Goal: Task Accomplishment & Management: Use online tool/utility

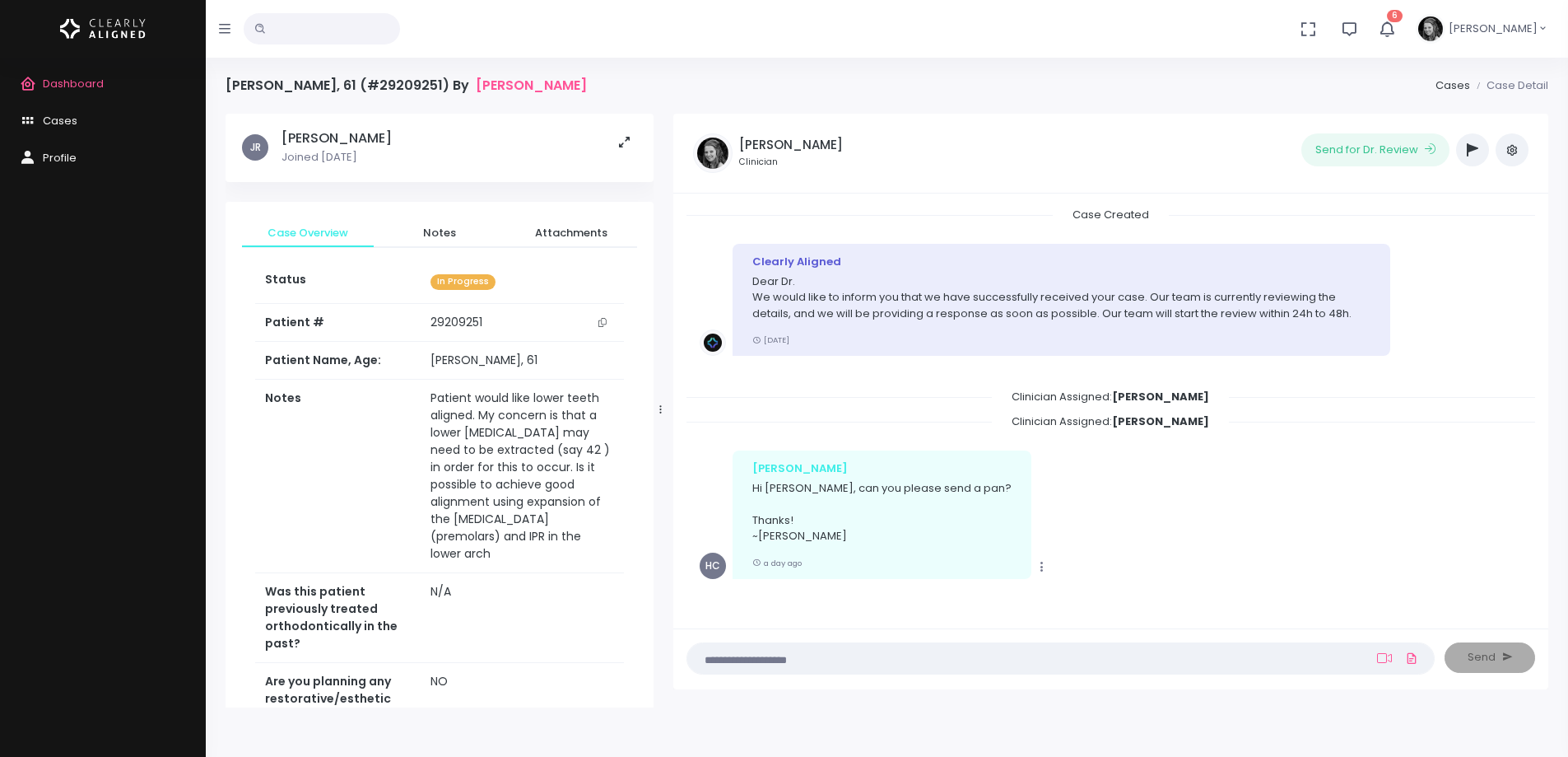
scroll to position [1, 0]
click at [89, 73] on link "Dashboard" at bounding box center [102, 84] width 206 height 37
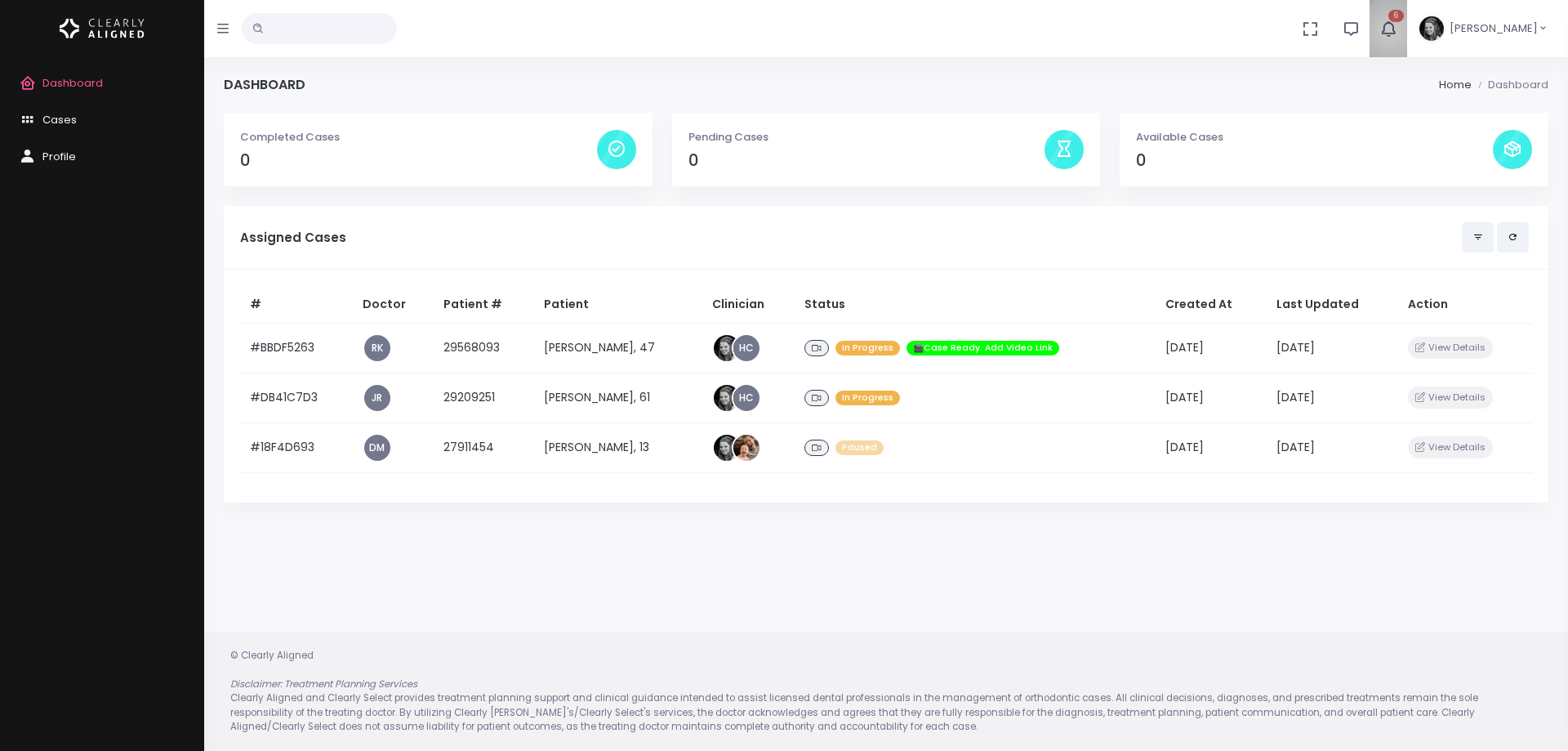
click at [1398, 31] on icon "button" at bounding box center [1388, 28] width 18 height 18
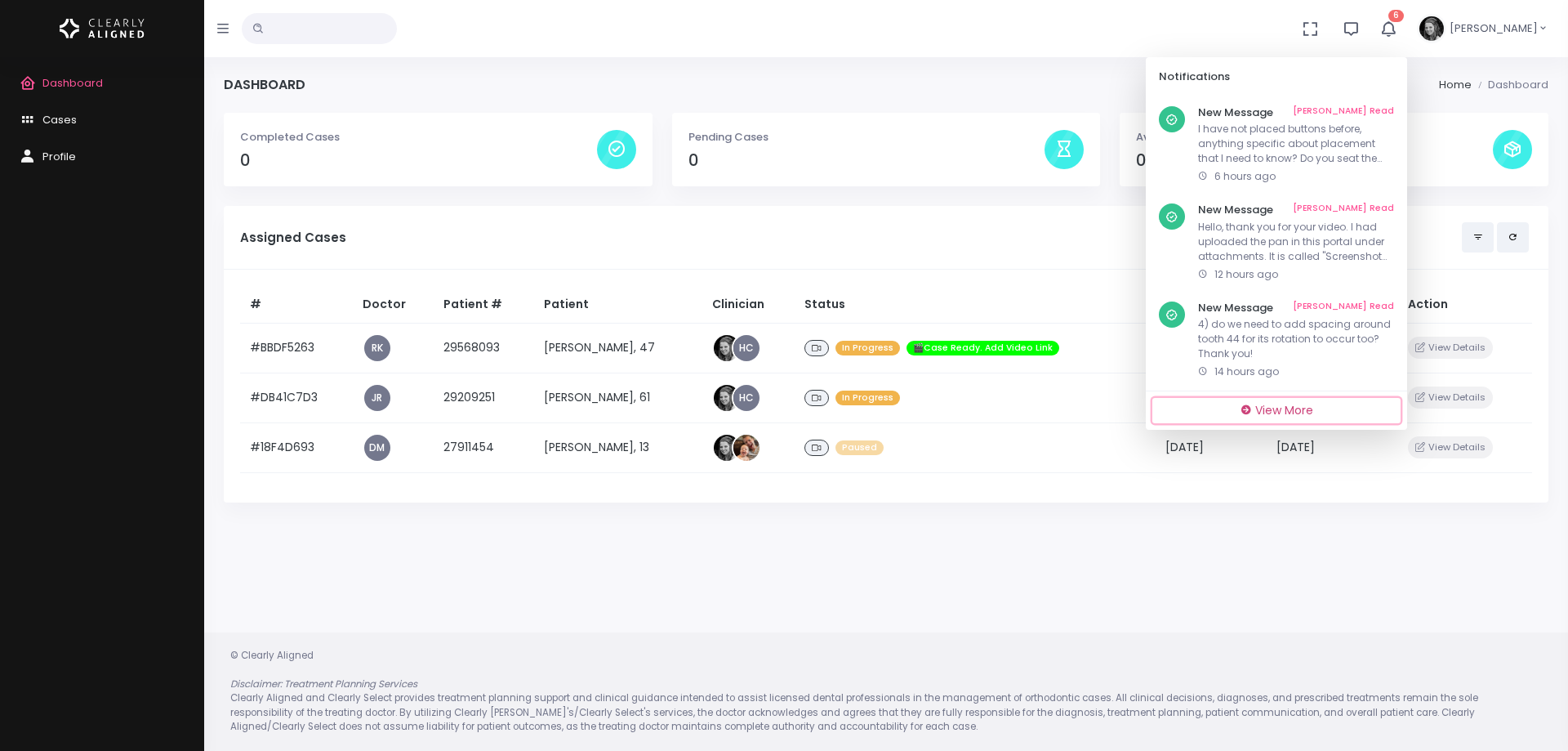
click at [1294, 413] on span "View More" at bounding box center [1284, 409] width 58 height 16
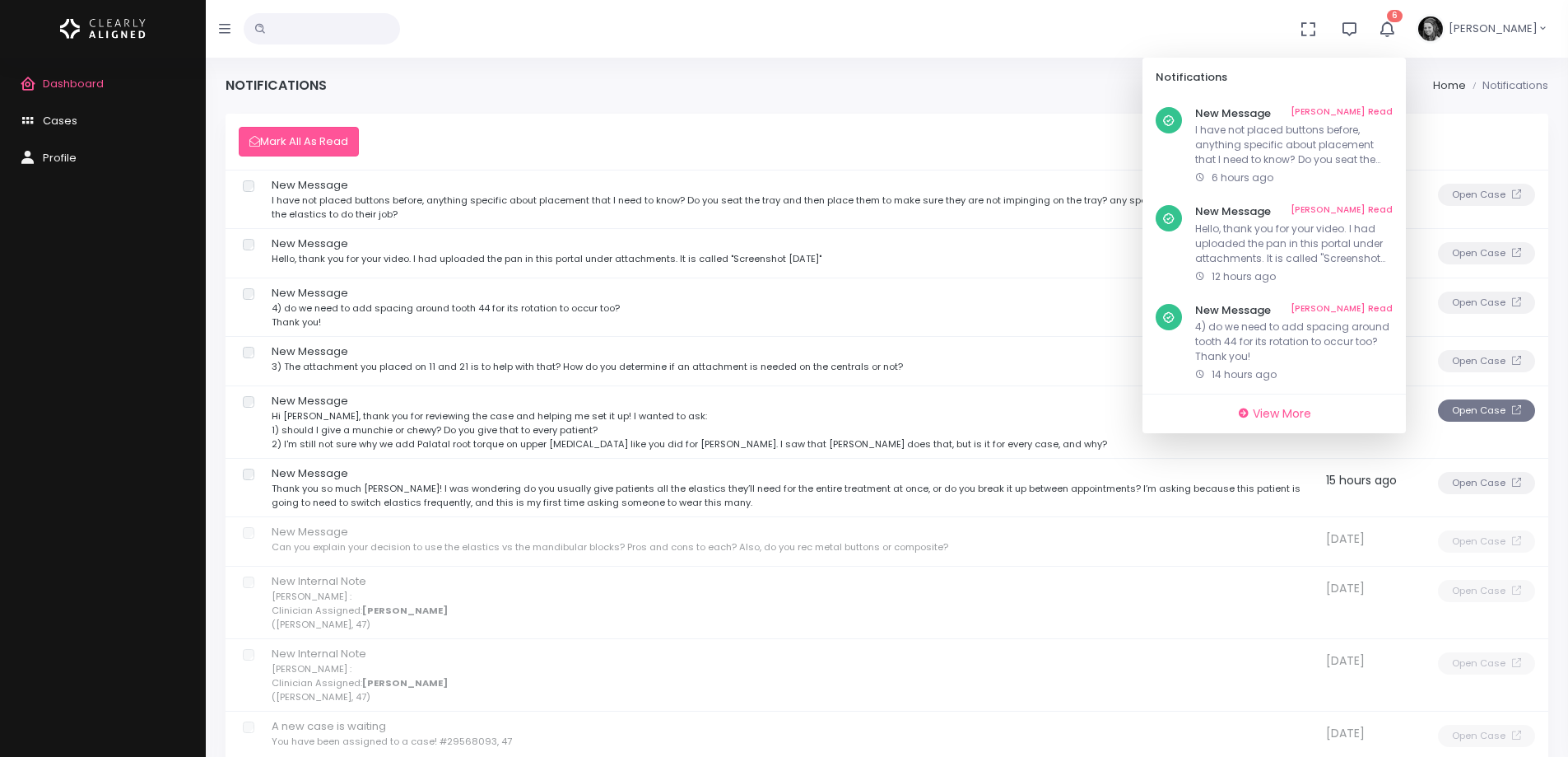
click at [1498, 405] on button "Open Case" at bounding box center [1487, 410] width 98 height 22
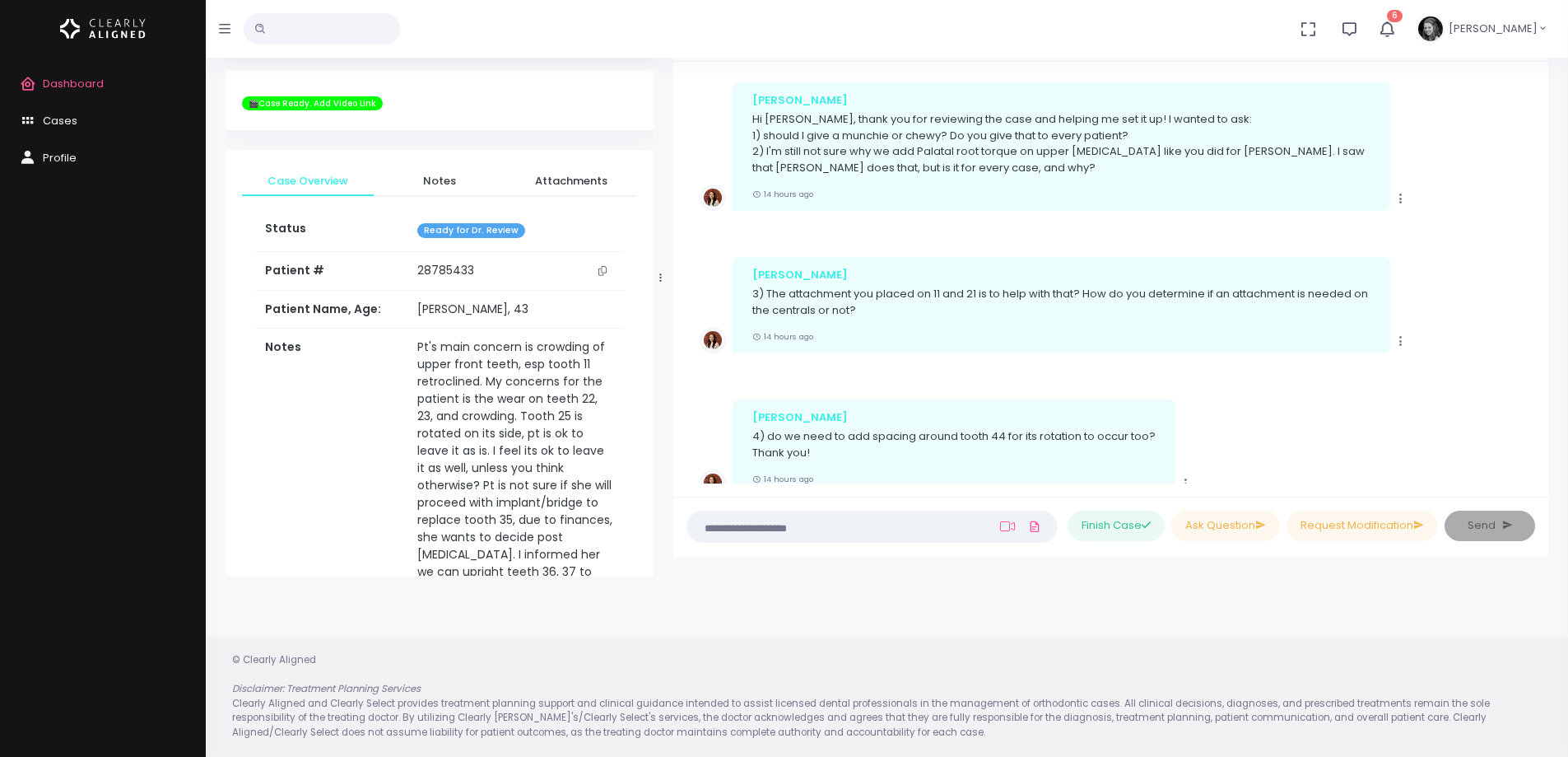
scroll to position [802, 0]
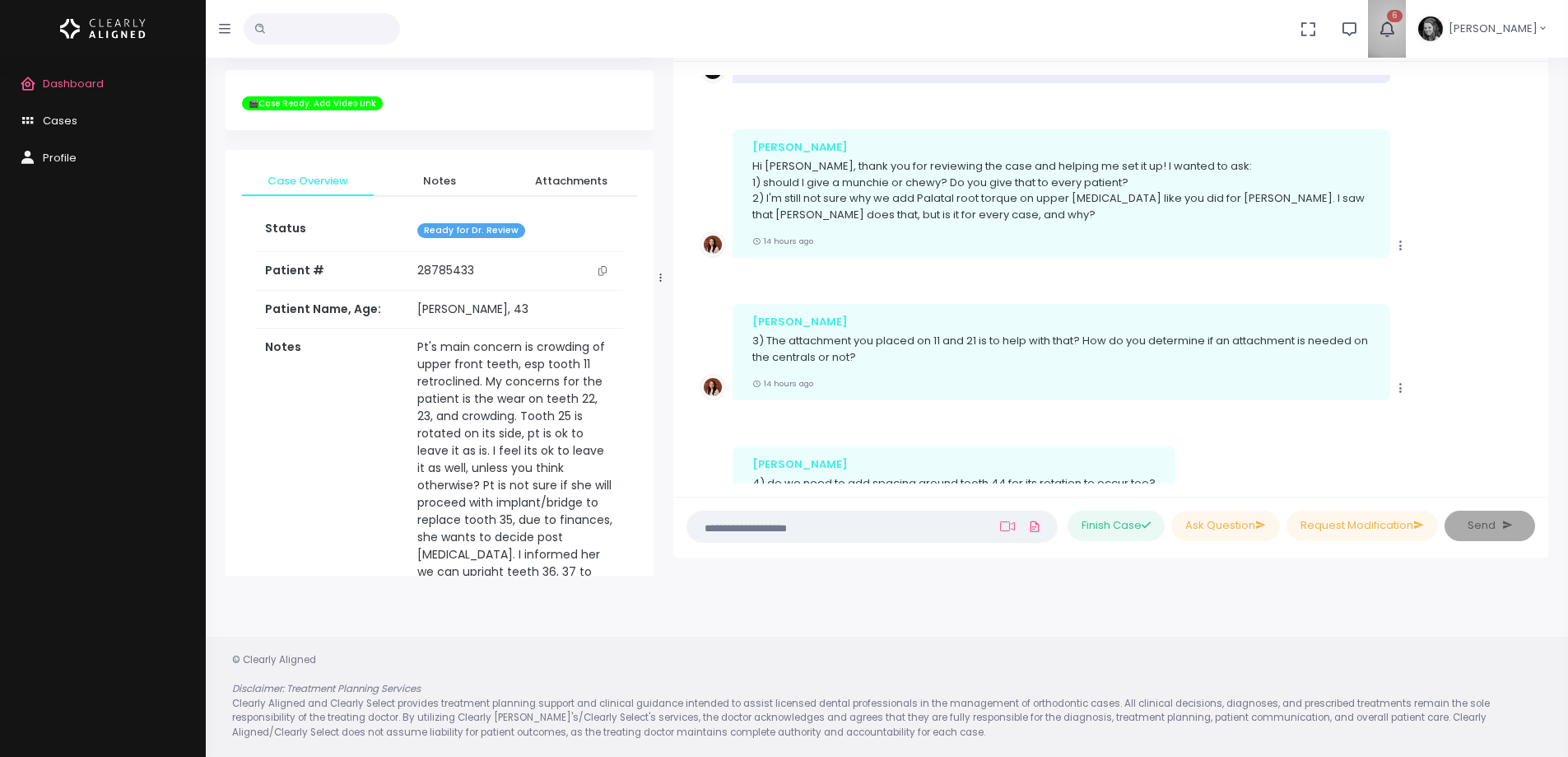
click at [1396, 24] on icon "button" at bounding box center [1386, 28] width 18 height 18
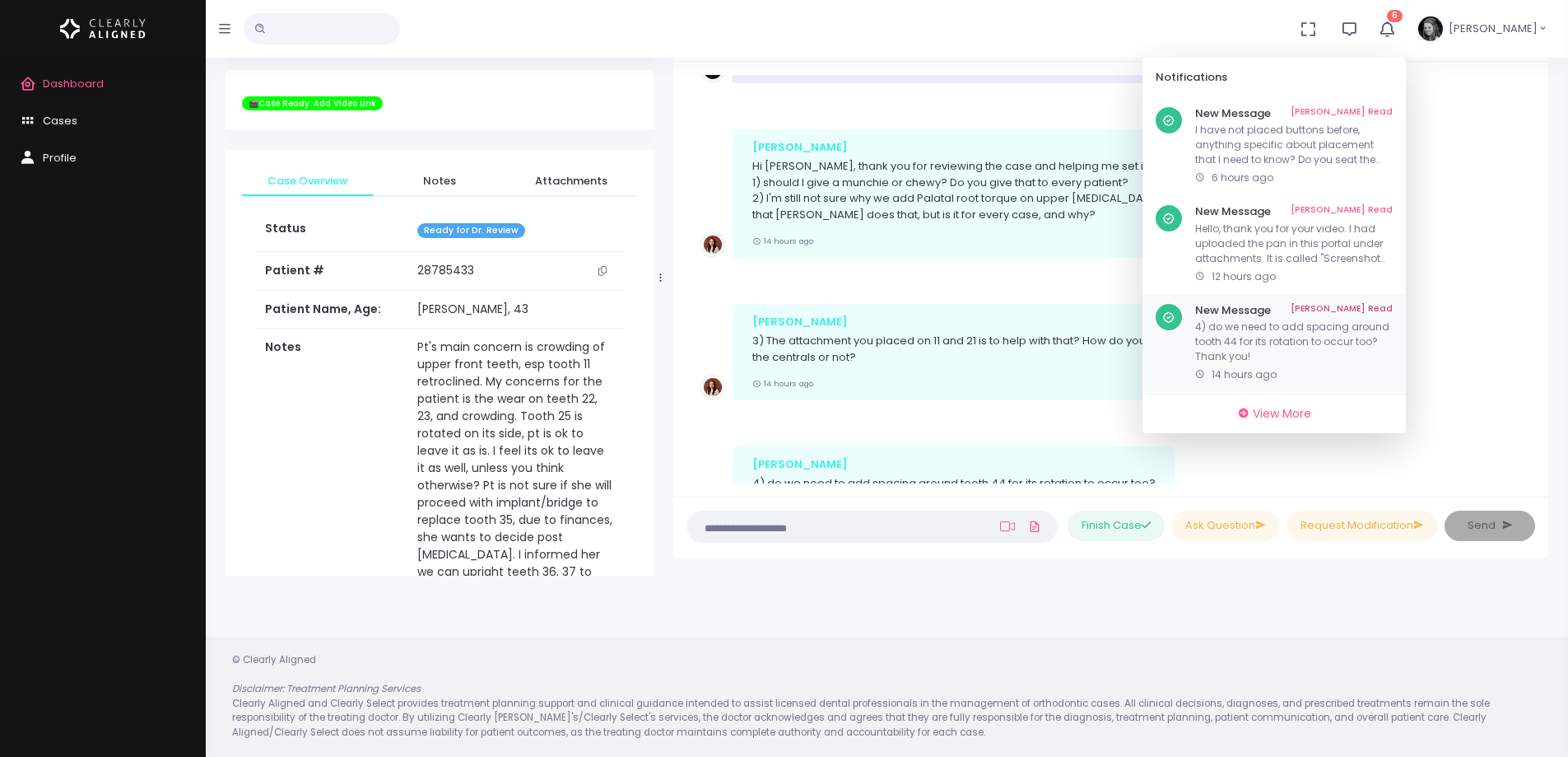
click at [1363, 309] on link "[PERSON_NAME] Read" at bounding box center [1342, 311] width 102 height 14
click at [1377, 307] on link "[PERSON_NAME] Read" at bounding box center [1342, 311] width 102 height 14
click at [1280, 348] on p "Thank you so much [PERSON_NAME]! I was wondering do you usually give patients a…" at bounding box center [1294, 342] width 198 height 44
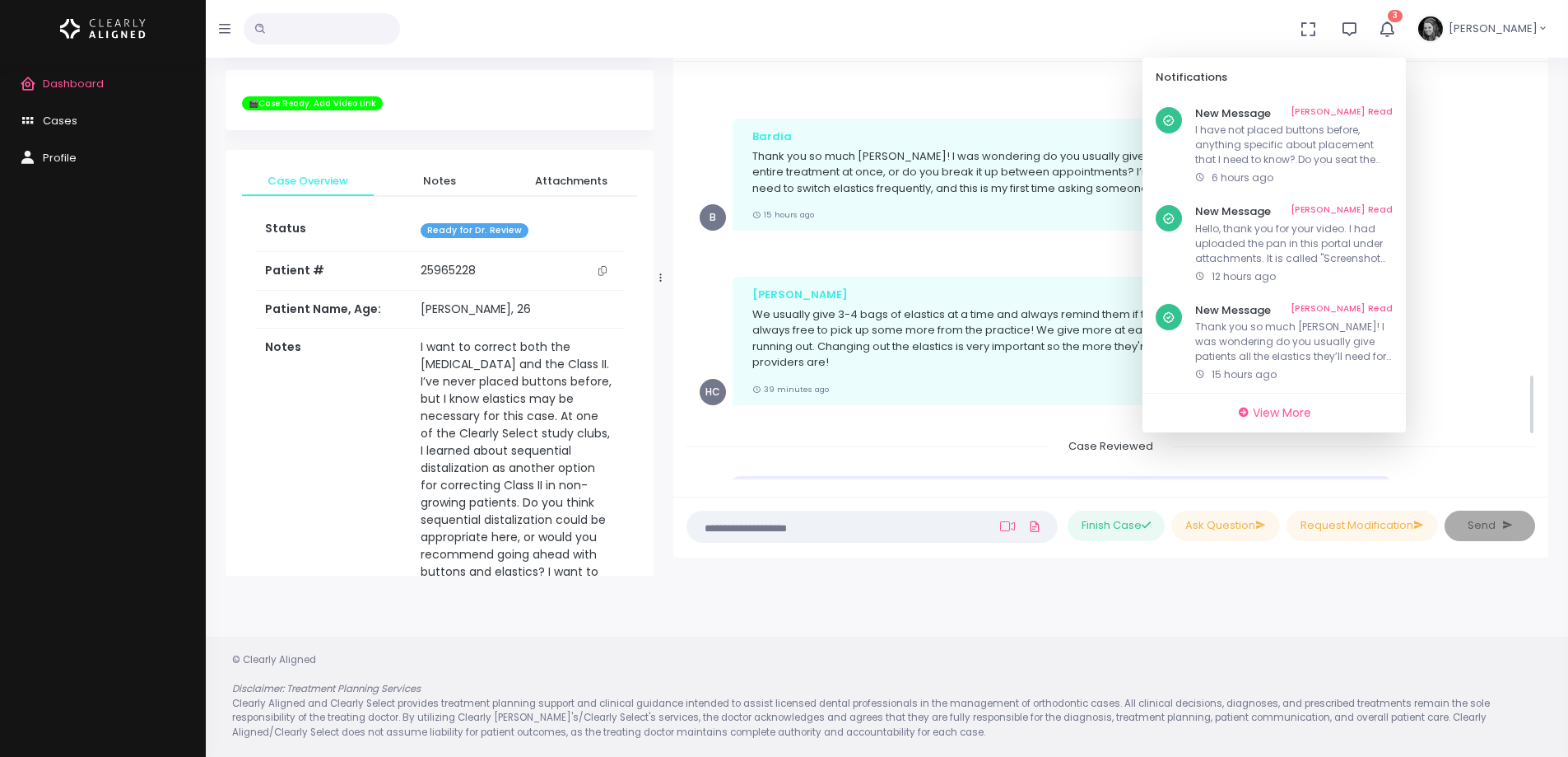
scroll to position [1870, 0]
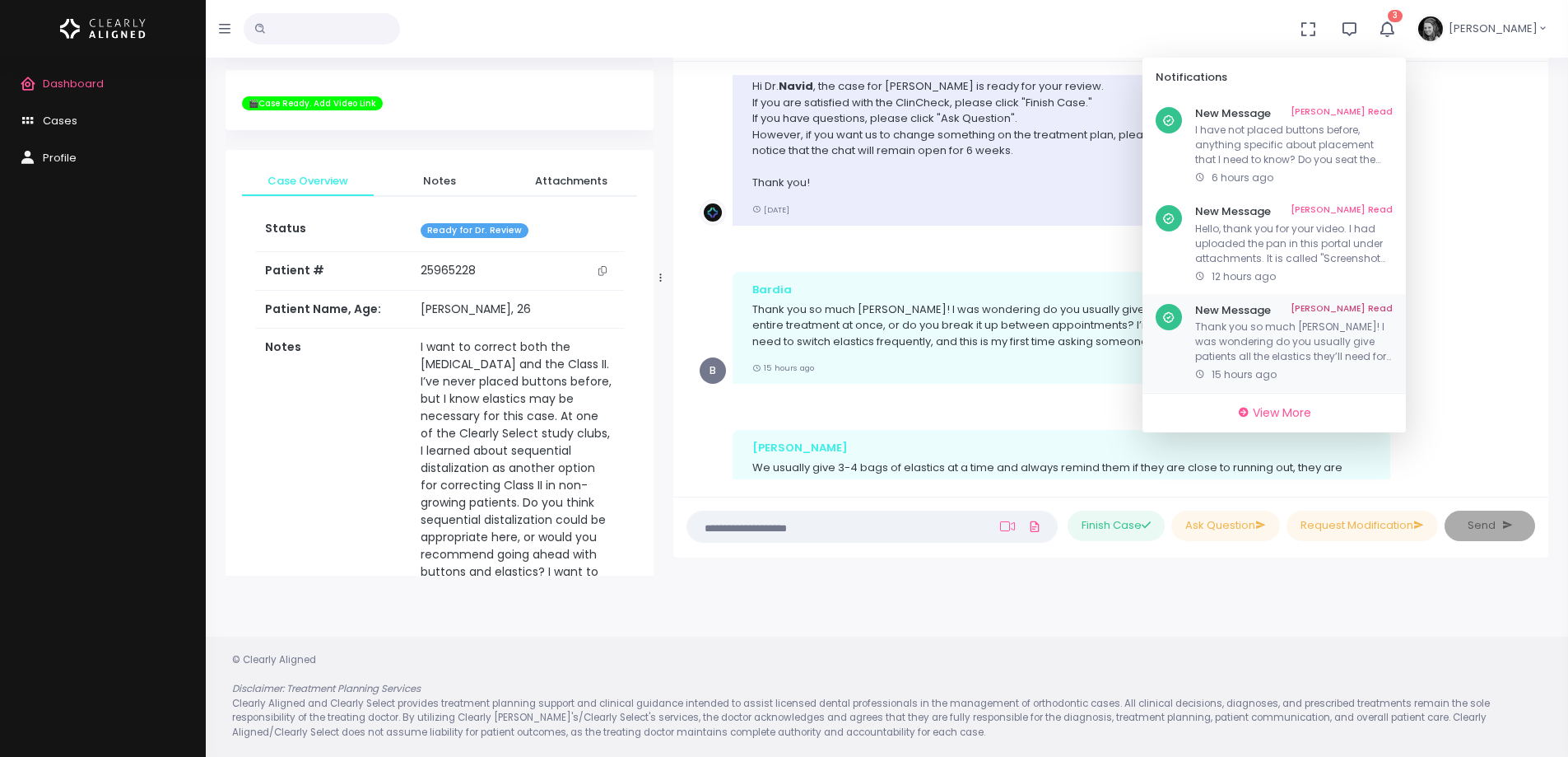
click at [1370, 310] on link "[PERSON_NAME] Read" at bounding box center [1342, 311] width 102 height 14
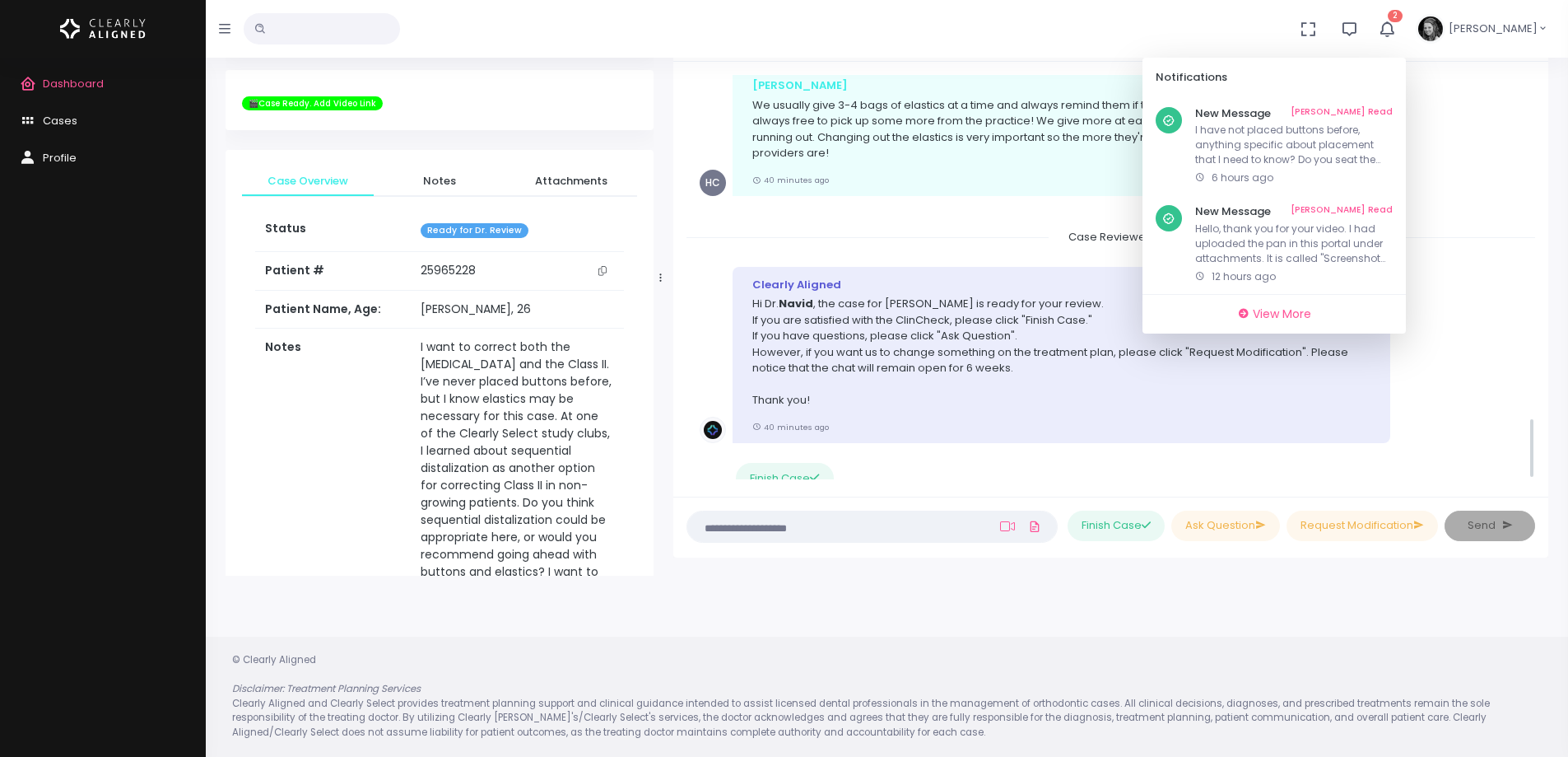
scroll to position [2282, 0]
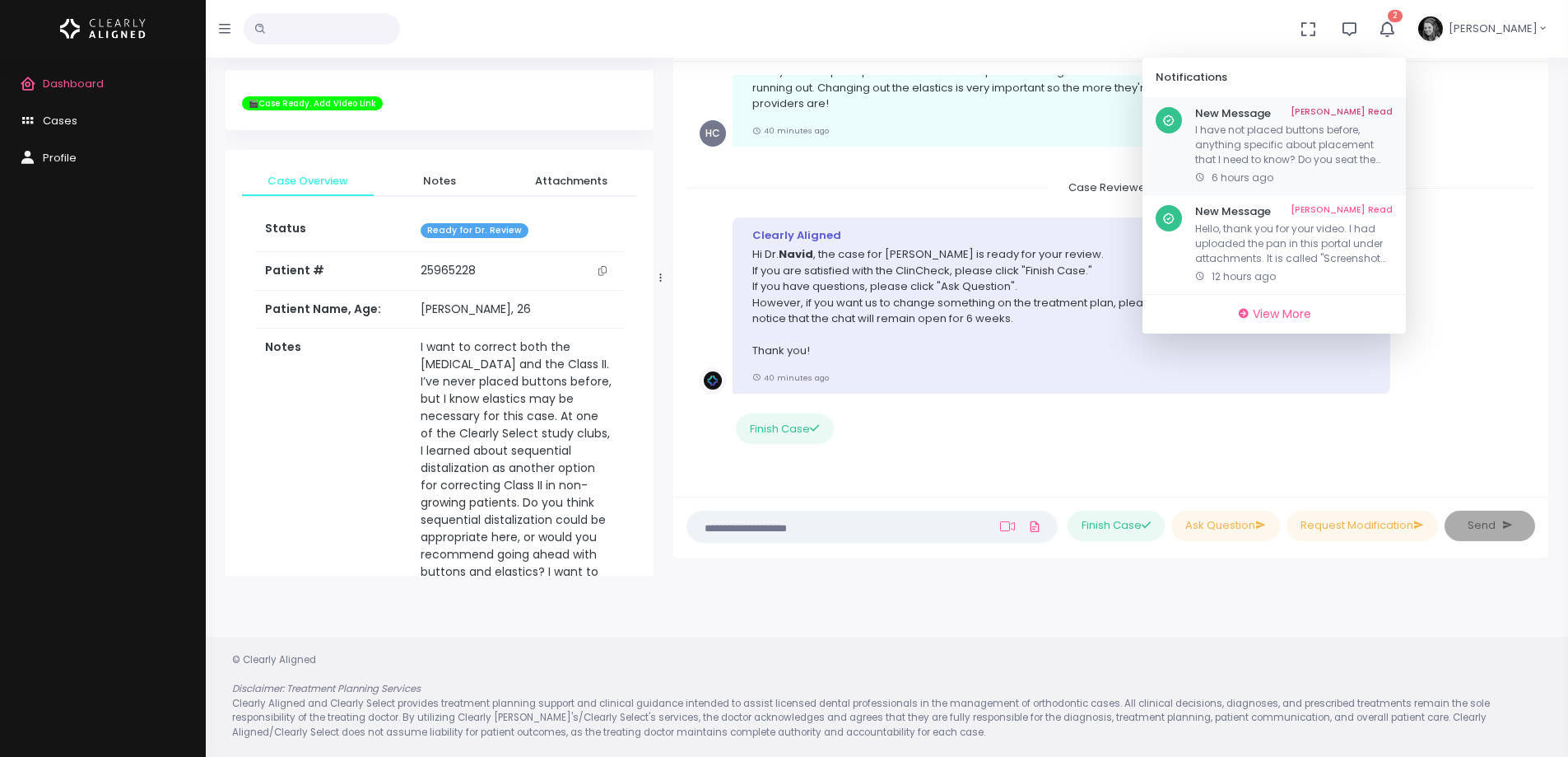
click at [1293, 151] on p "I have not placed buttons before, anything specific about placement that I need…" at bounding box center [1294, 145] width 198 height 44
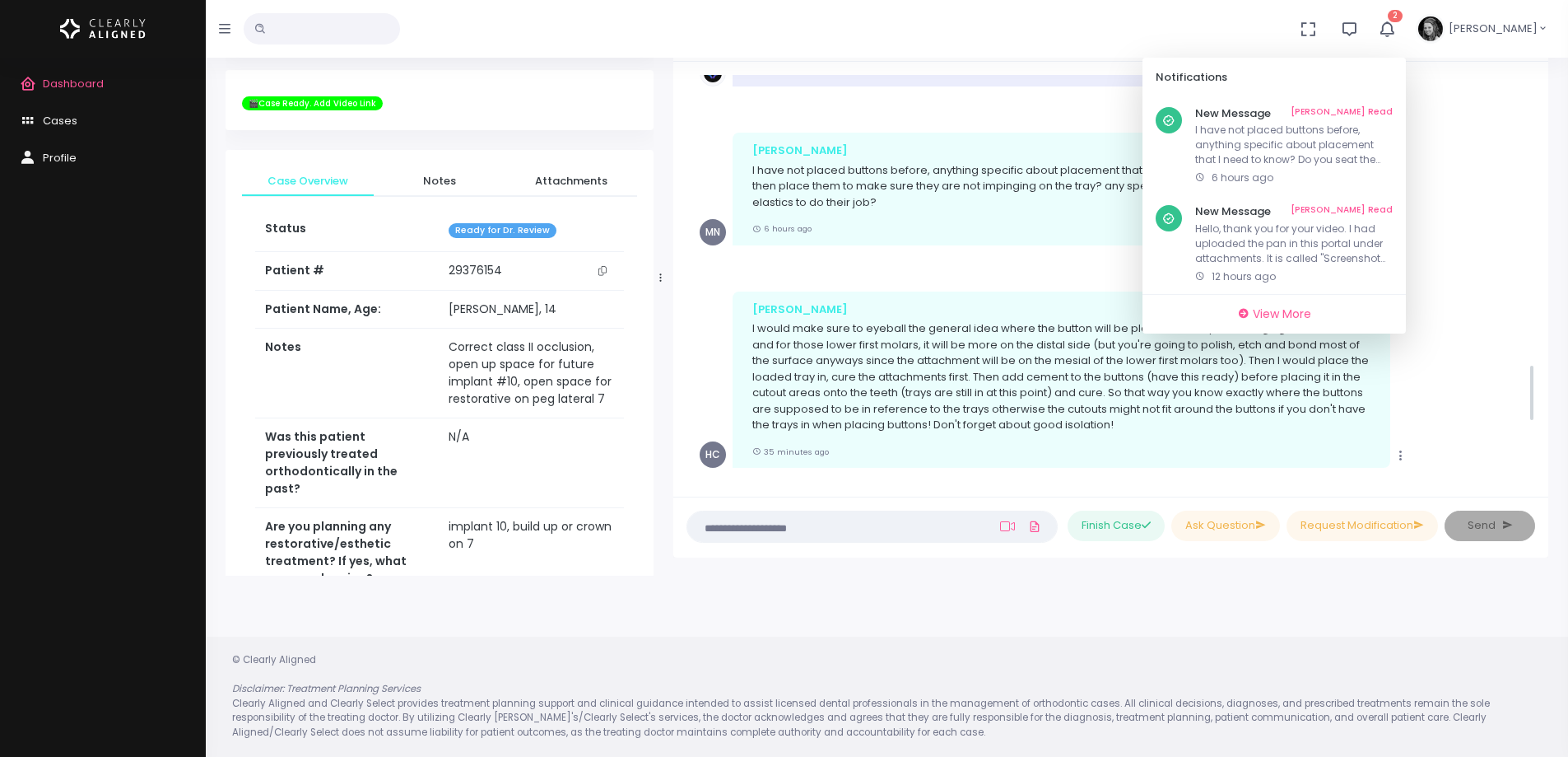
scroll to position [1936, 0]
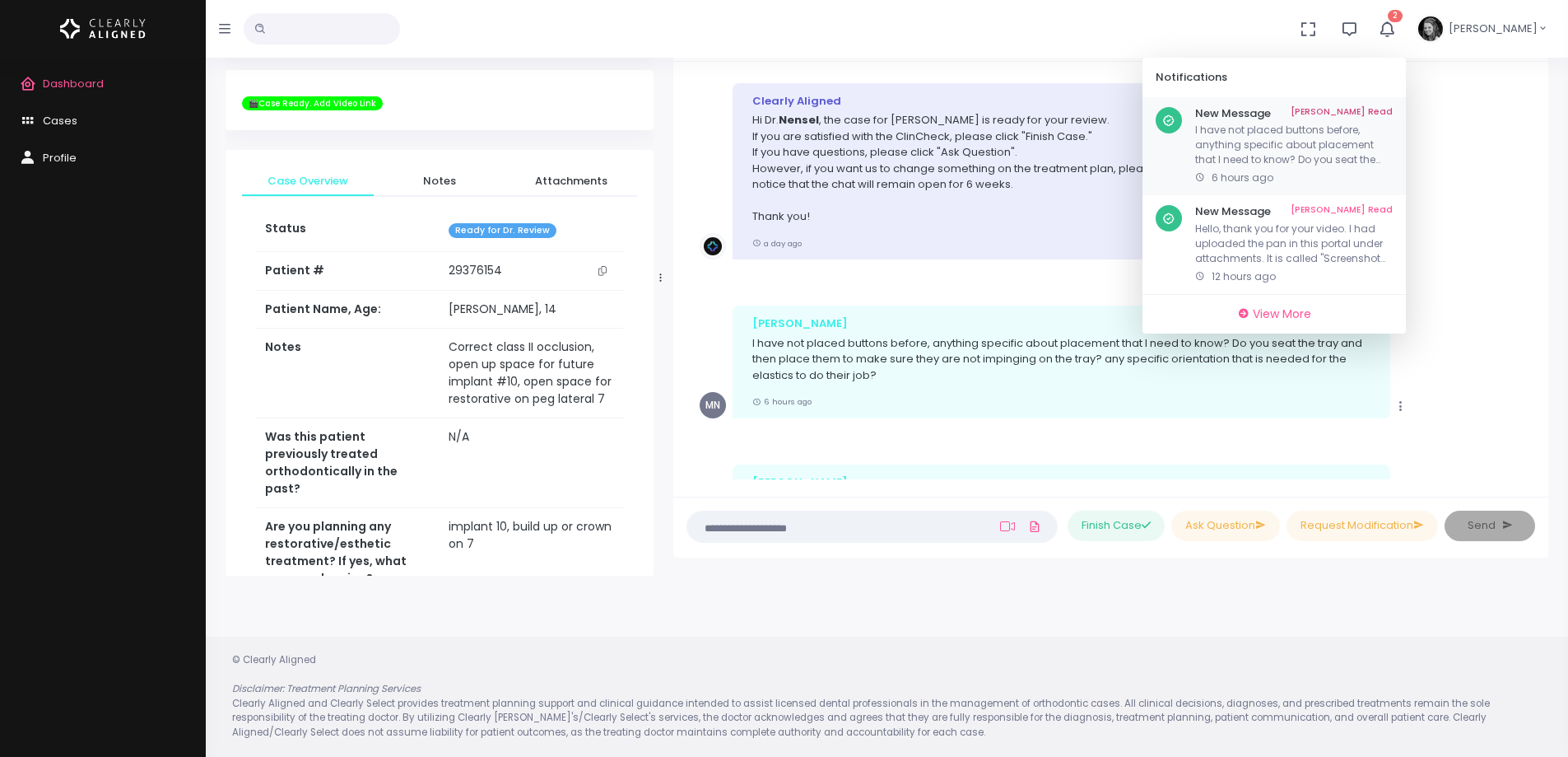
click at [1393, 109] on link "[PERSON_NAME] Read" at bounding box center [1342, 114] width 102 height 14
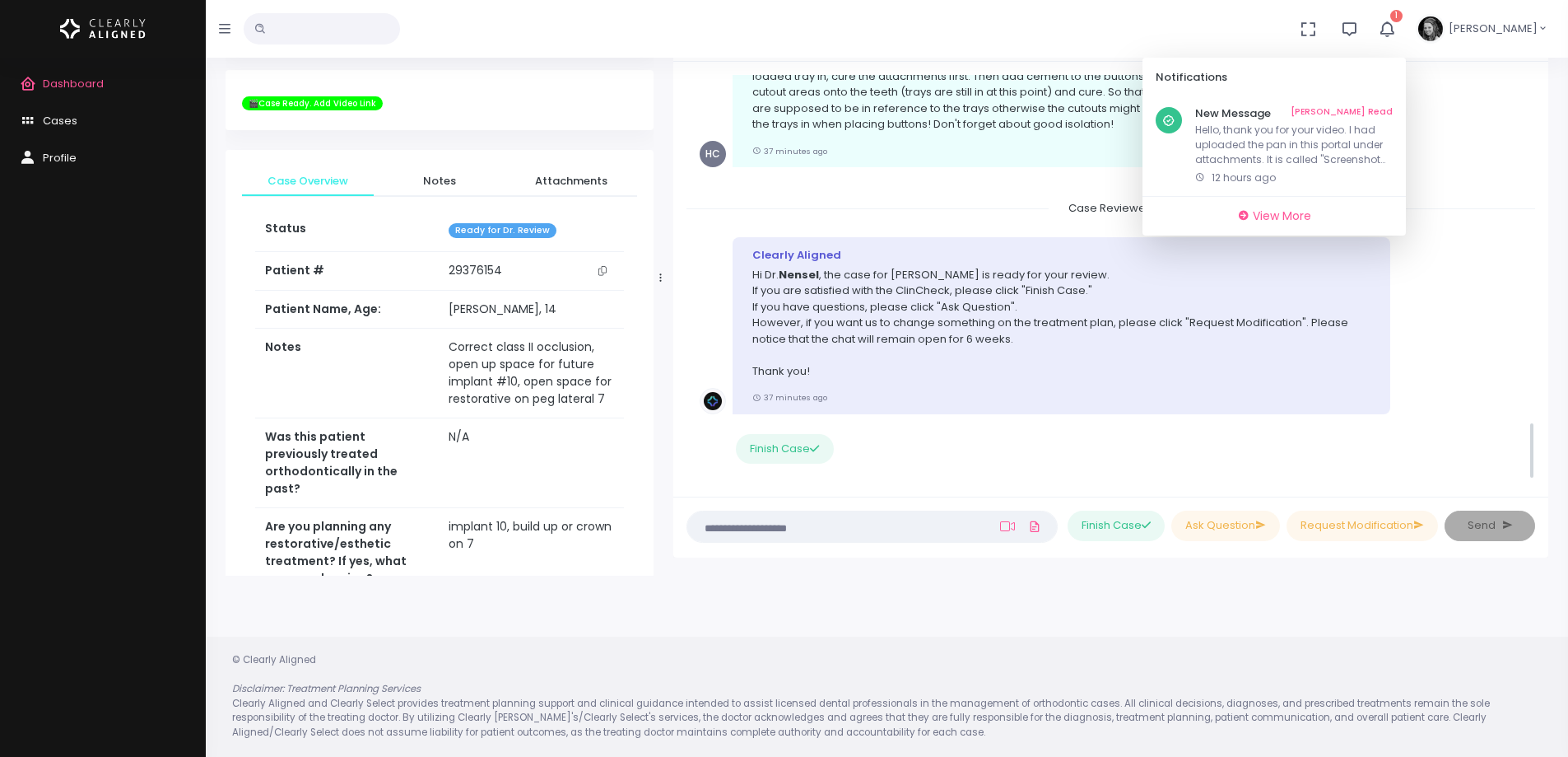
scroll to position [2429, 0]
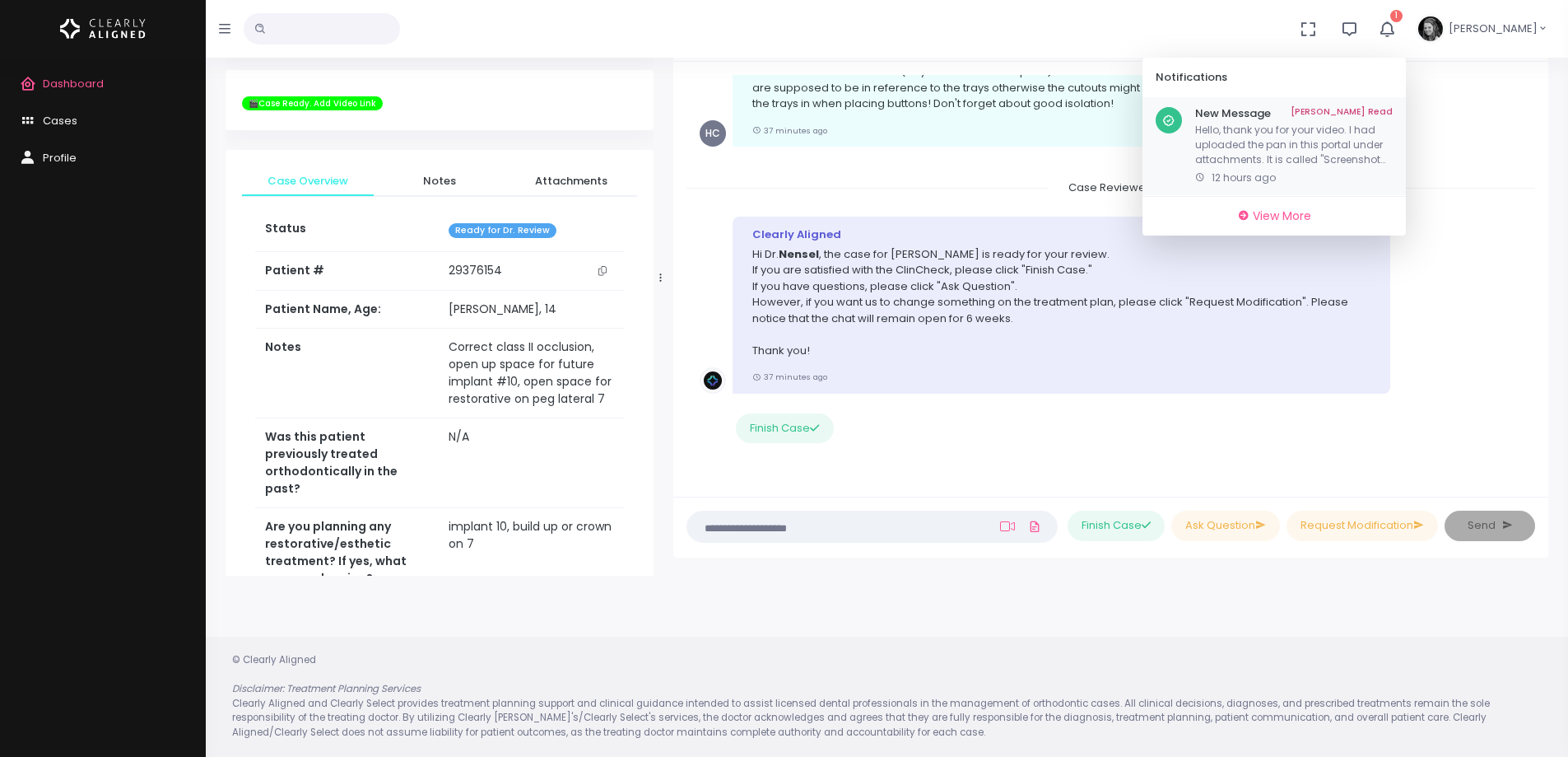
click at [1271, 146] on p "Hello, thank you for your video. I had uploaded the pan in this portal under at…" at bounding box center [1294, 145] width 198 height 44
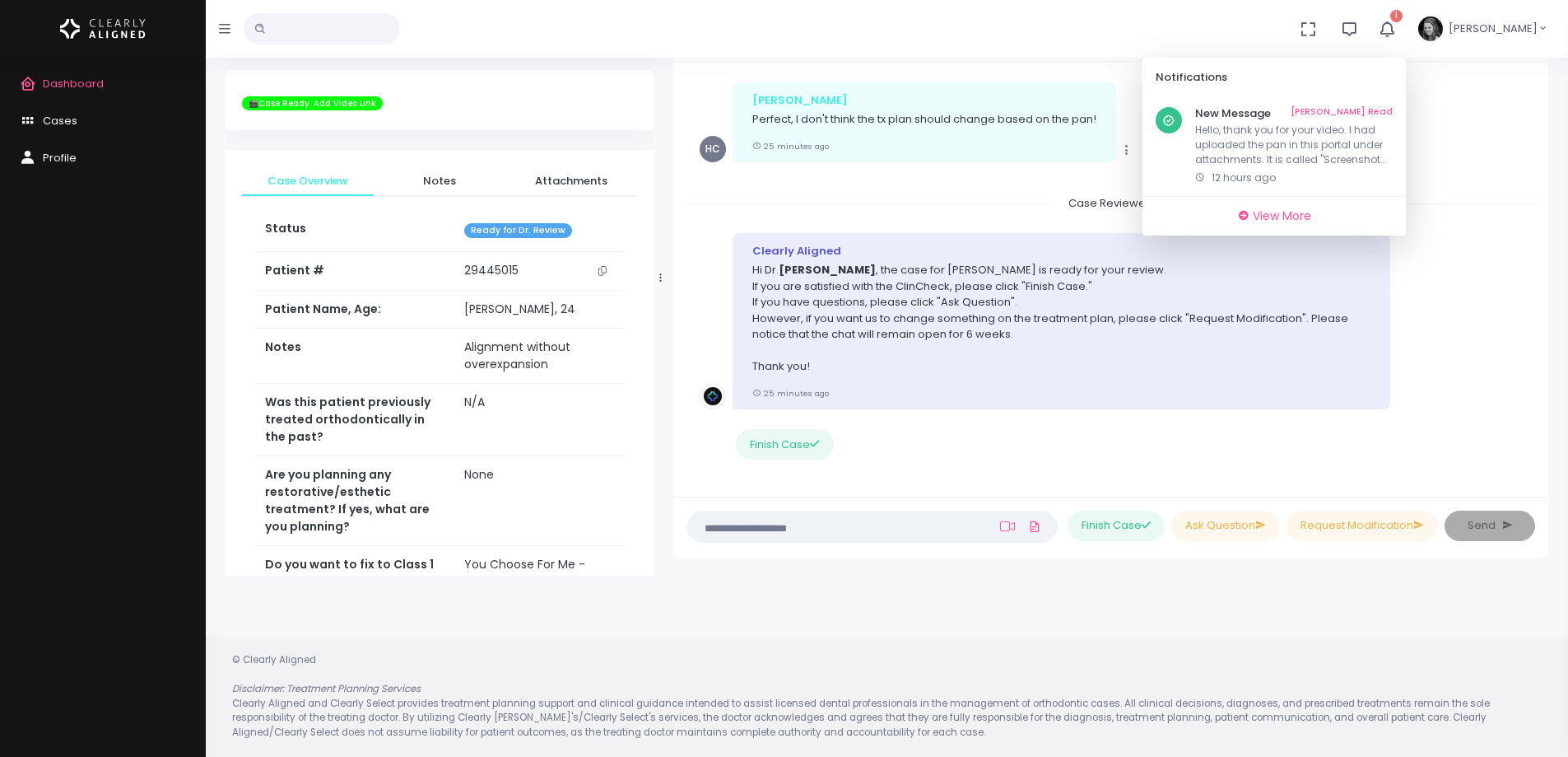
scroll to position [1004, 0]
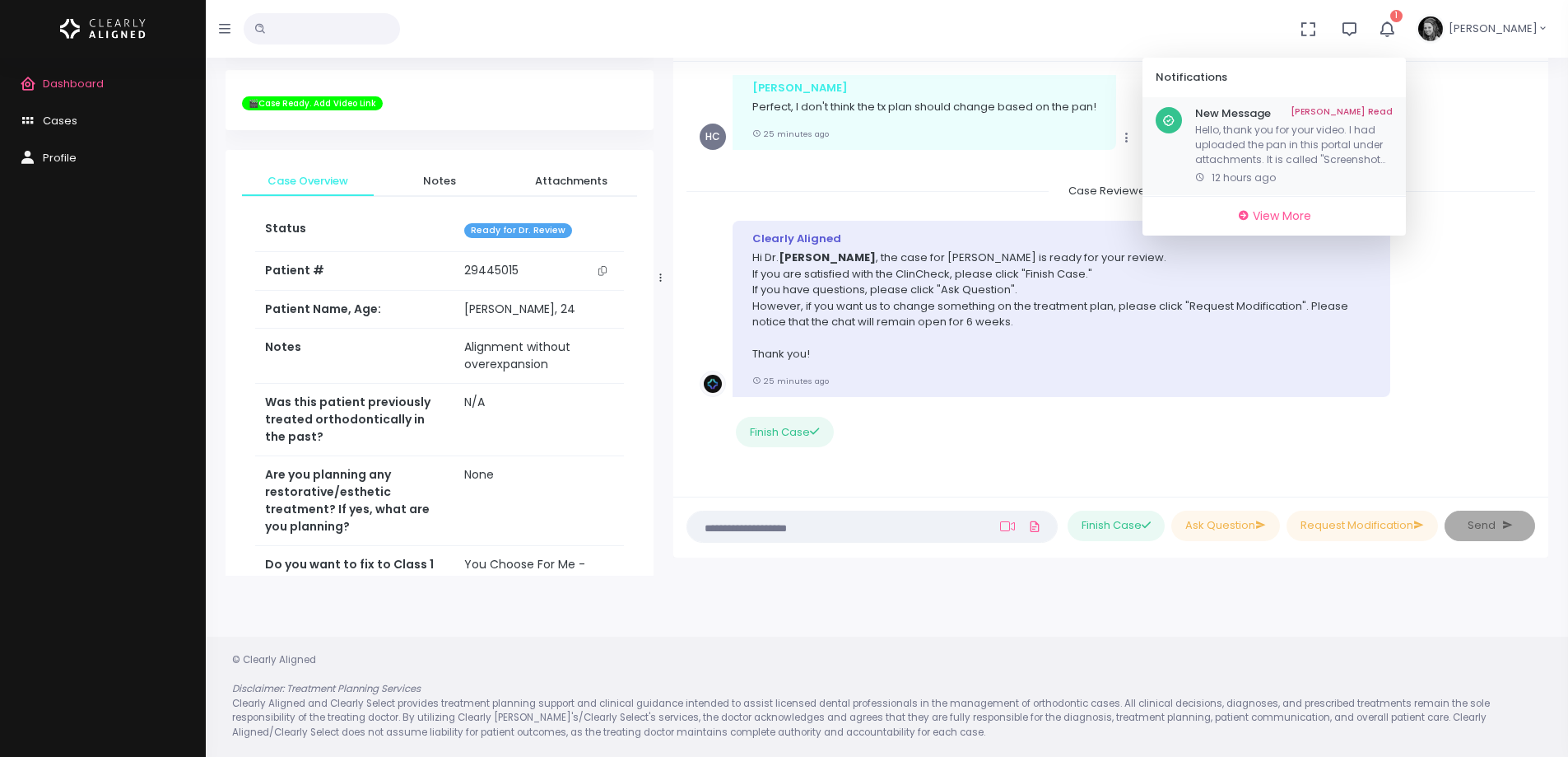
click at [1374, 115] on link "[PERSON_NAME] Read" at bounding box center [1342, 114] width 102 height 14
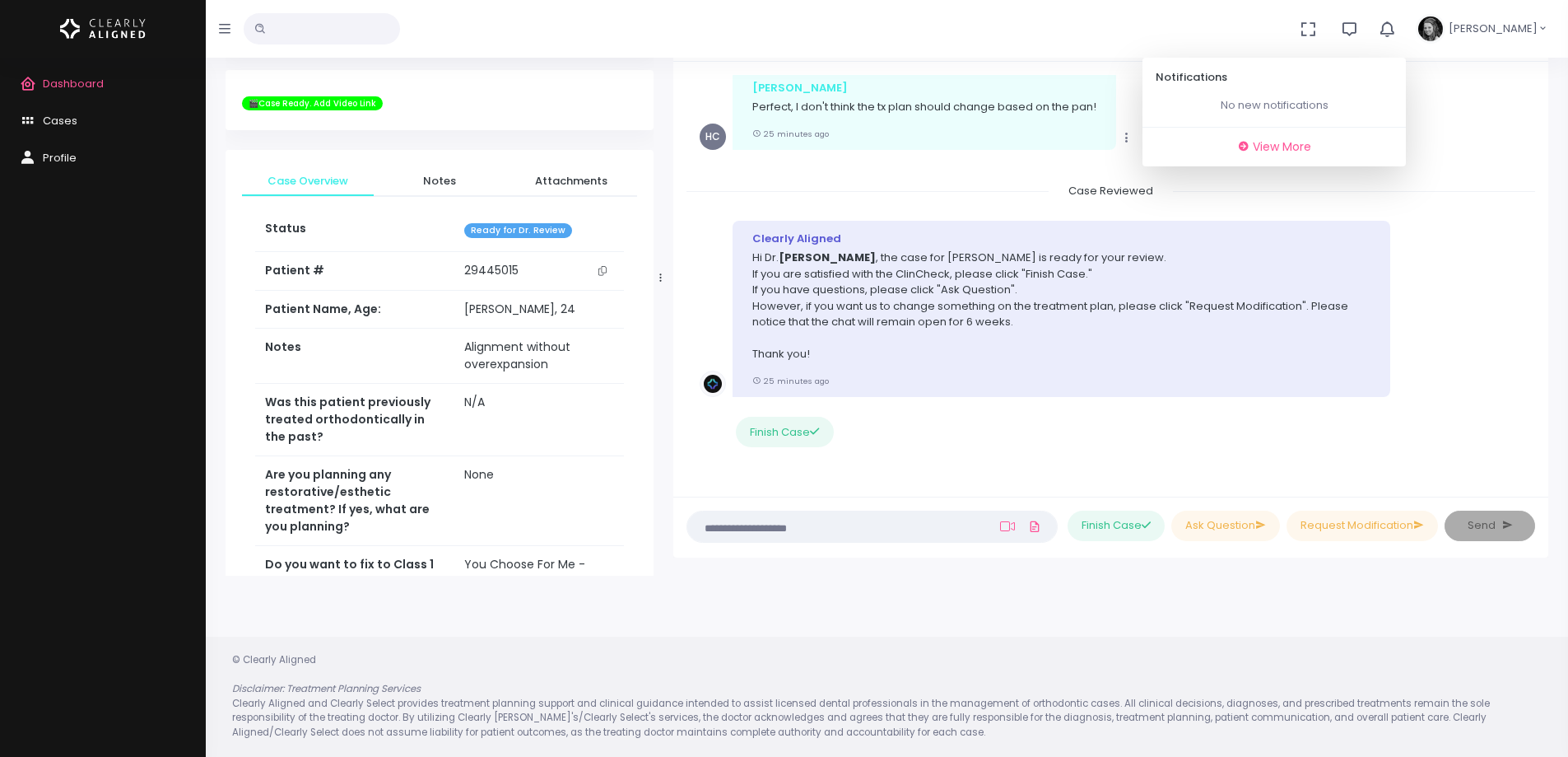
click at [76, 82] on span "Dashboard" at bounding box center [72, 83] width 61 height 15
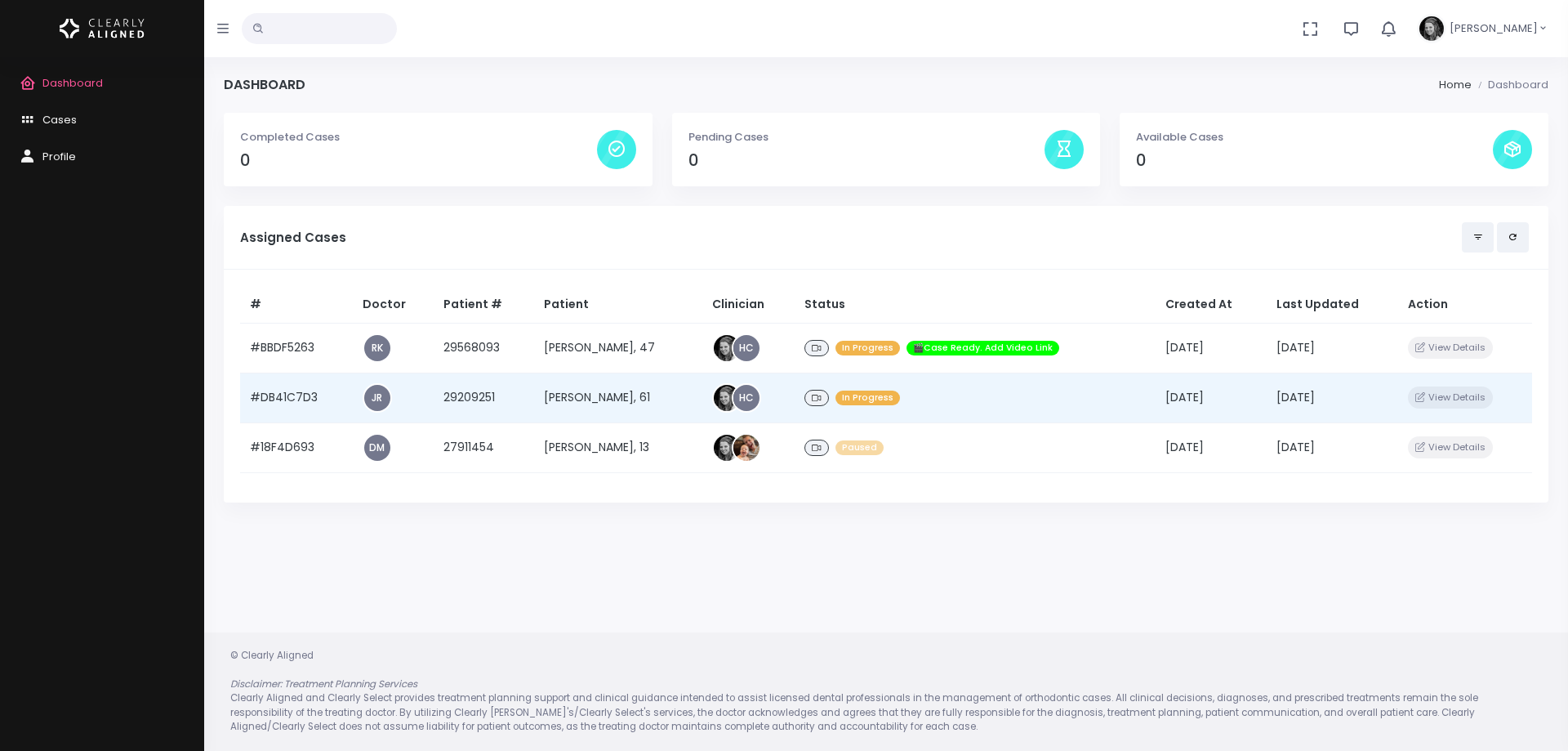
click at [284, 400] on td "#DB41C7D3" at bounding box center [297, 398] width 113 height 50
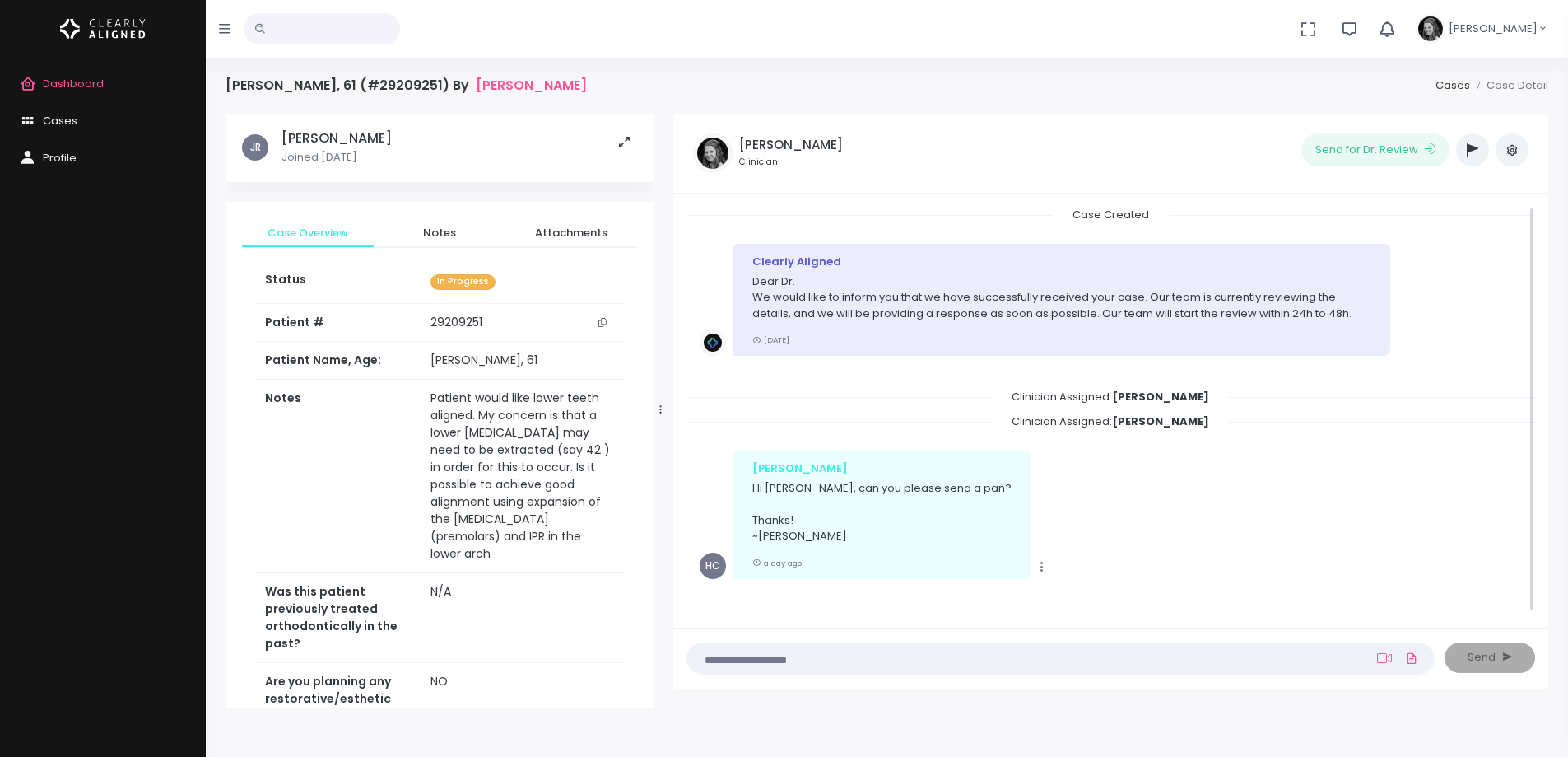
scroll to position [1, 0]
click at [1396, 28] on icon "button" at bounding box center [1386, 28] width 18 height 18
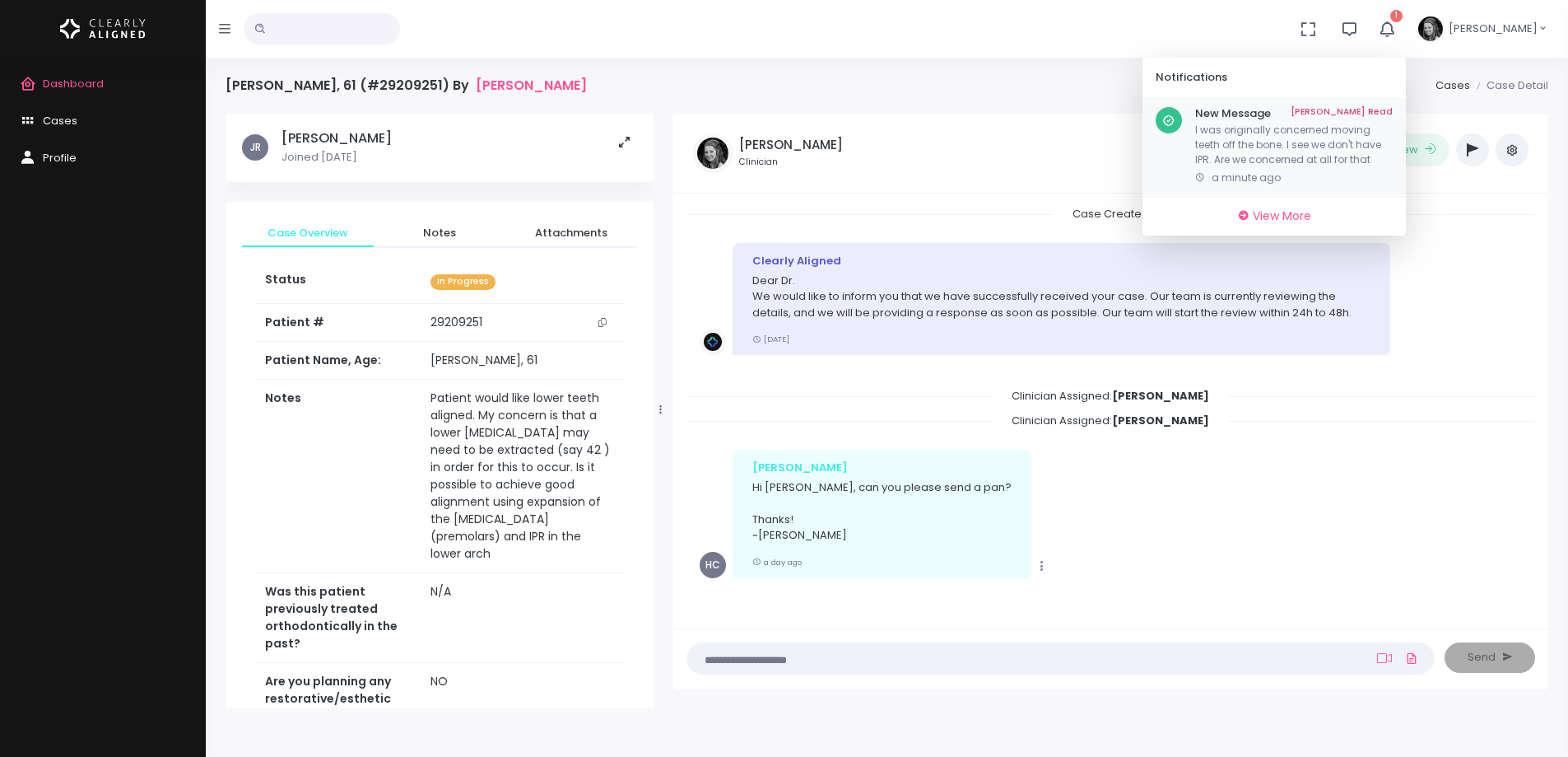
click at [1388, 111] on link "[PERSON_NAME] Read" at bounding box center [1342, 114] width 102 height 14
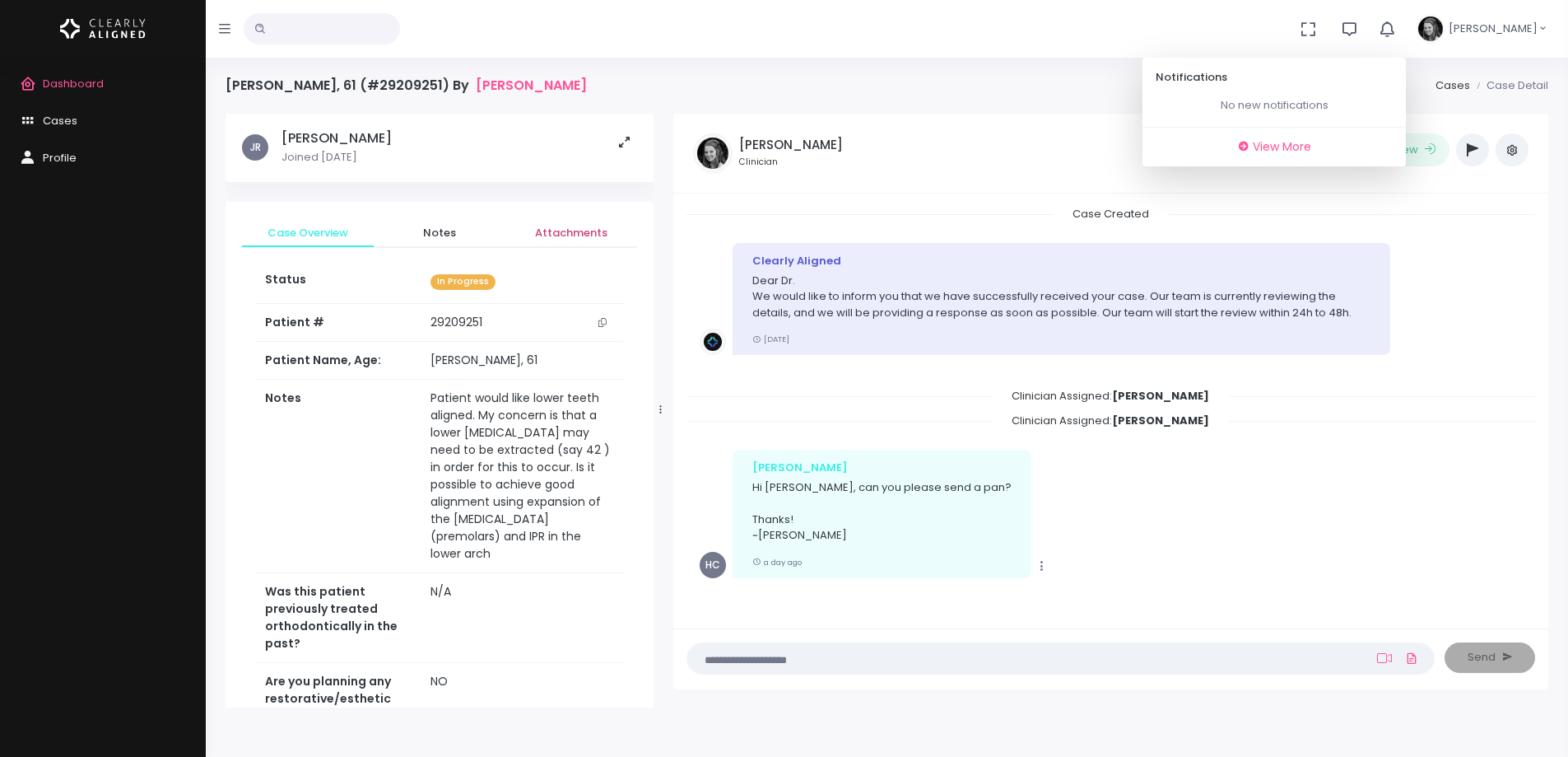
click at [600, 236] on span "Attachments" at bounding box center [571, 233] width 105 height 16
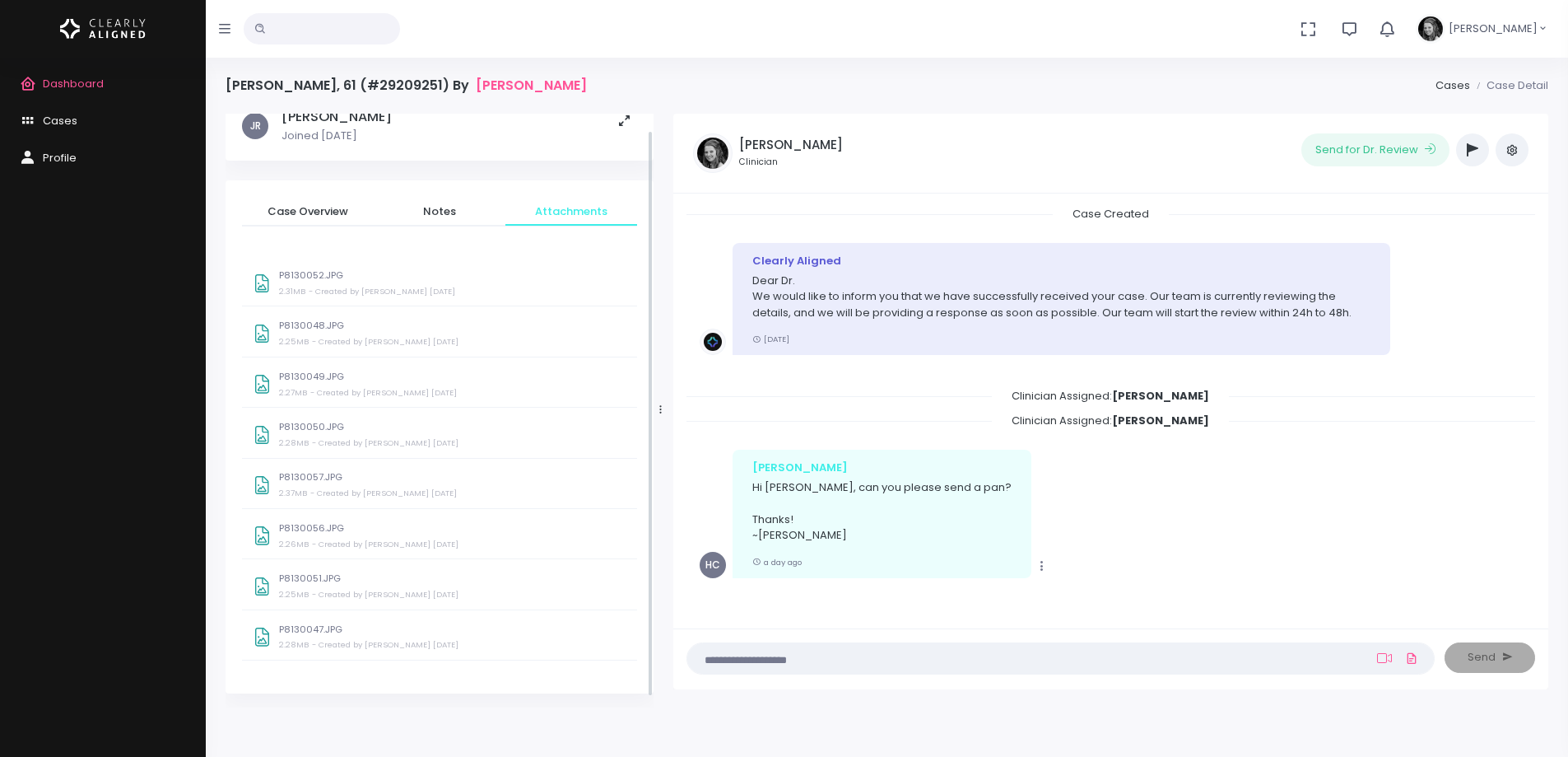
scroll to position [27, 0]
click at [332, 289] on small "- Created by [PERSON_NAME] [DATE]" at bounding box center [382, 285] width 147 height 11
click at [316, 326] on div "P8130048.JPG 2.25MB - Created by [PERSON_NAME] [DATE]" at bounding box center [453, 330] width 348 height 31
click at [323, 641] on small "- Created by [PERSON_NAME] [DATE]" at bounding box center [385, 638] width 147 height 11
click at [319, 573] on p "P8130051.JPG" at bounding box center [453, 572] width 348 height 11
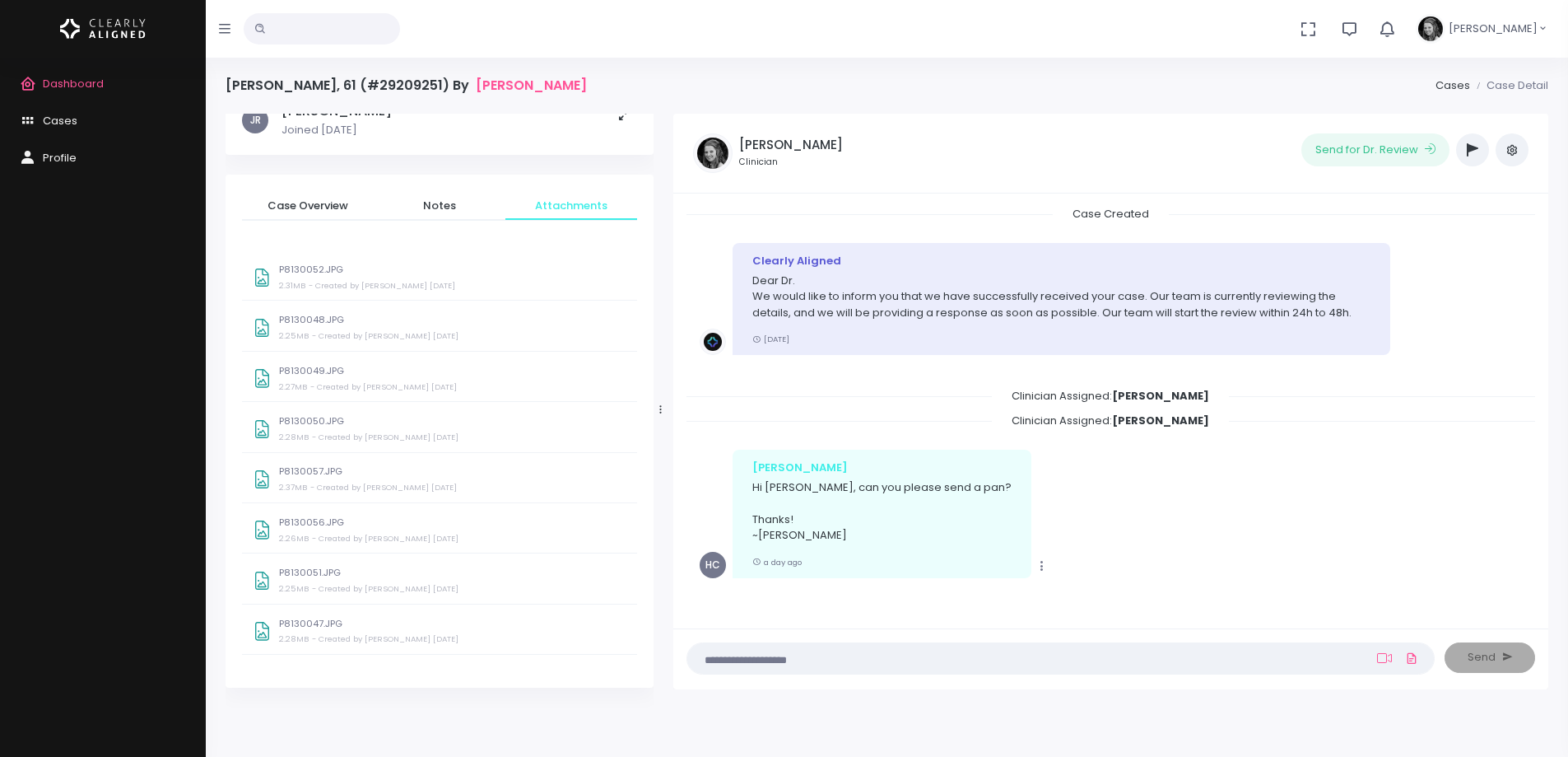
click at [309, 525] on p "P8130056.JPG" at bounding box center [453, 521] width 348 height 11
click at [369, 485] on small "- Created by [PERSON_NAME] [DATE]" at bounding box center [383, 487] width 147 height 11
click at [317, 410] on div "P8130050.JPG 2.28MB - Created by [PERSON_NAME] [DATE]" at bounding box center [439, 428] width 395 height 47
click at [350, 373] on p "P8130049.JPG" at bounding box center [453, 371] width 348 height 11
click at [337, 319] on p "P8130048.JPG" at bounding box center [453, 320] width 348 height 11
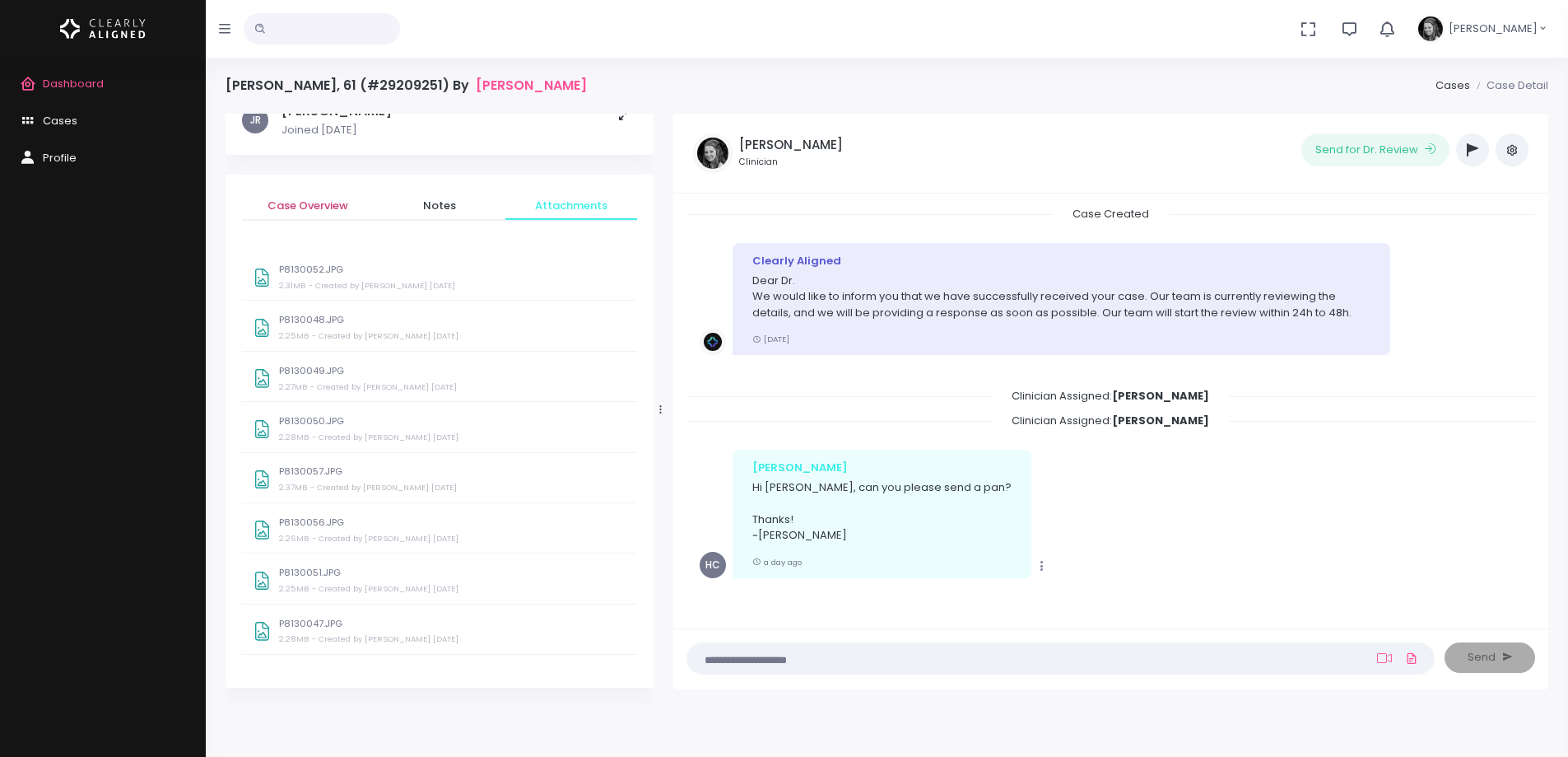
click at [312, 206] on span "Case Overview" at bounding box center [307, 206] width 105 height 16
